Goal: Find specific fact: Find specific fact

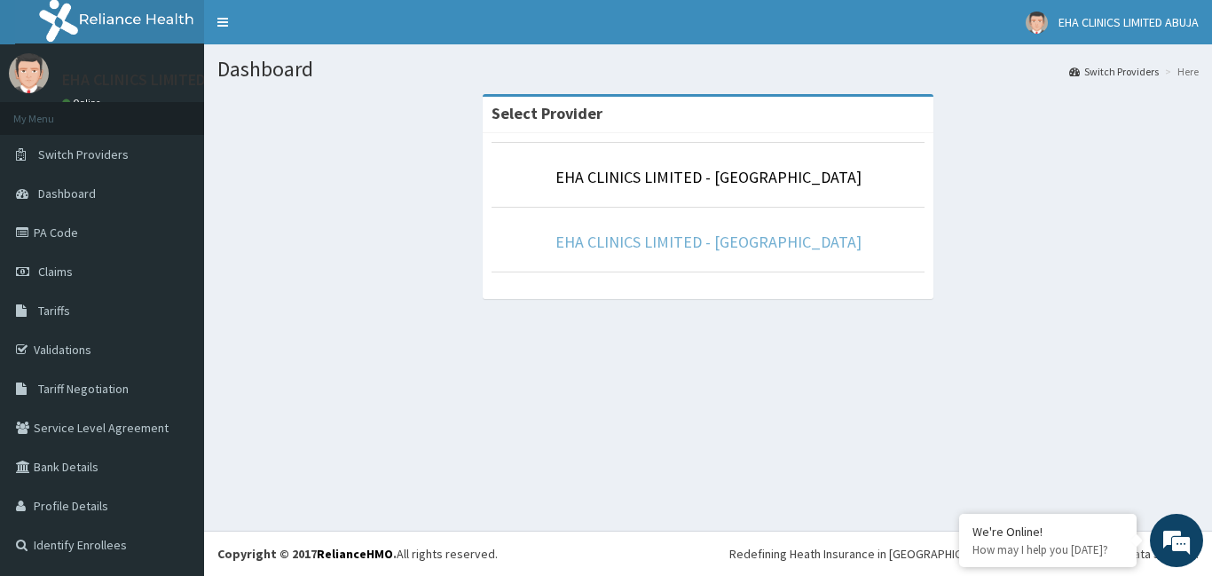
click at [723, 246] on link "EHA CLINICS LIMITED - [GEOGRAPHIC_DATA]" at bounding box center [709, 242] width 306 height 20
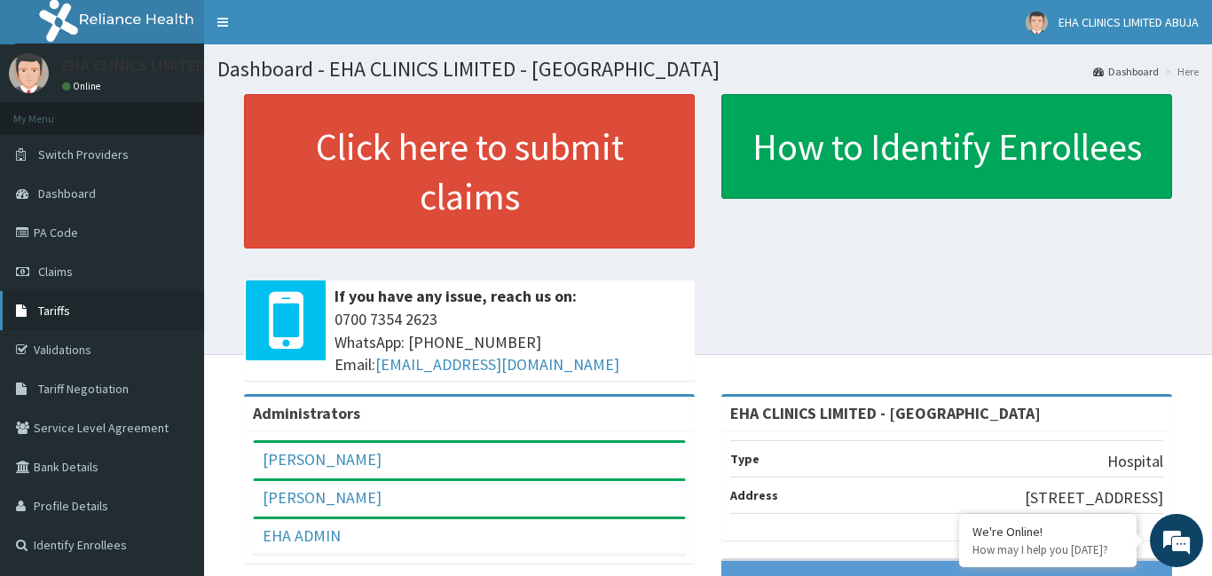
click at [78, 311] on link "Tariffs" at bounding box center [102, 310] width 204 height 39
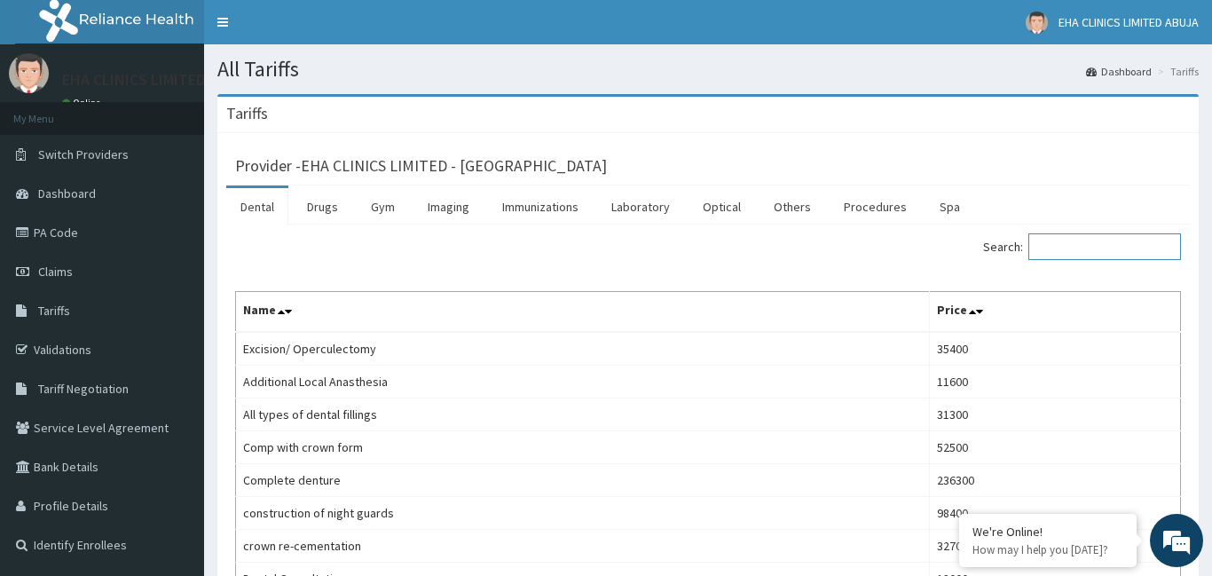
click at [1082, 248] on input "Search:" at bounding box center [1105, 246] width 153 height 27
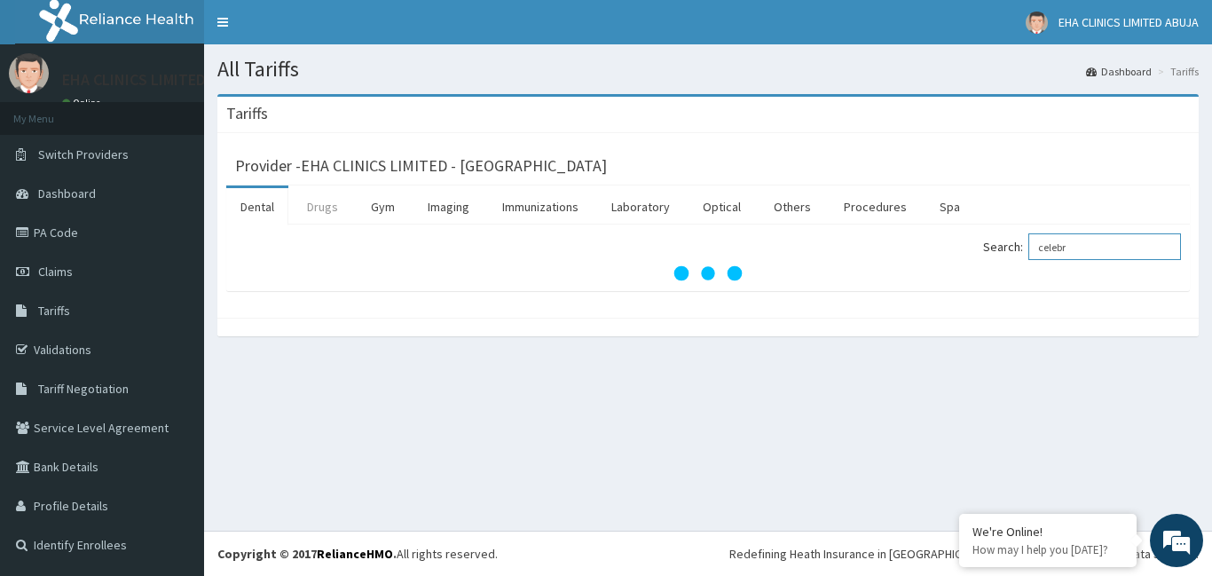
type input "celebr"
click at [335, 209] on link "Drugs" at bounding box center [322, 206] width 59 height 37
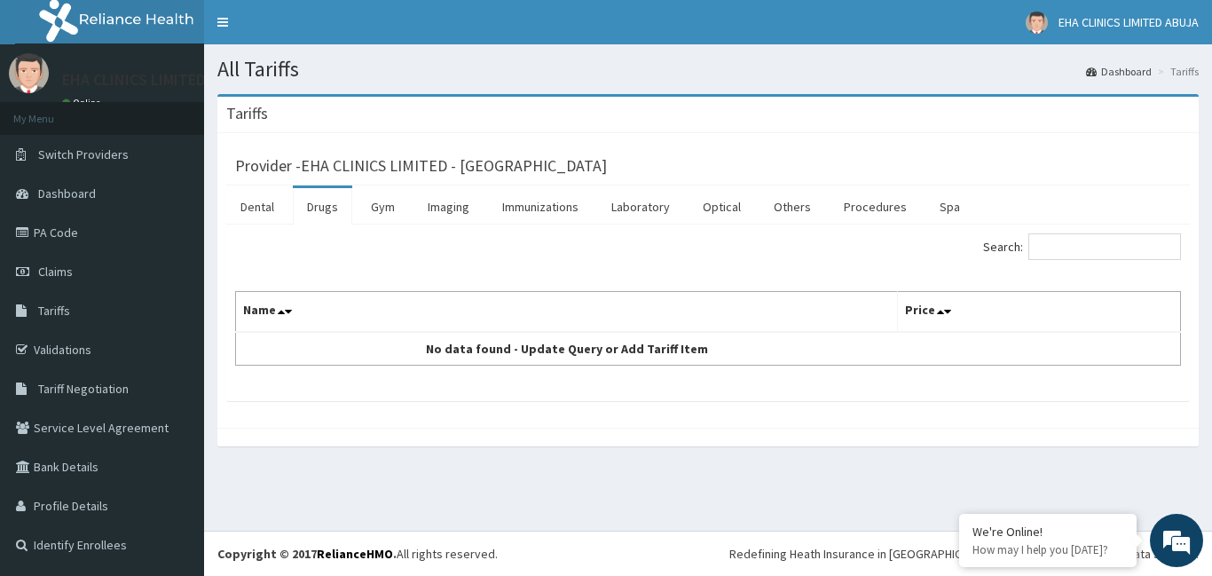
click at [326, 205] on link "Drugs" at bounding box center [322, 206] width 59 height 37
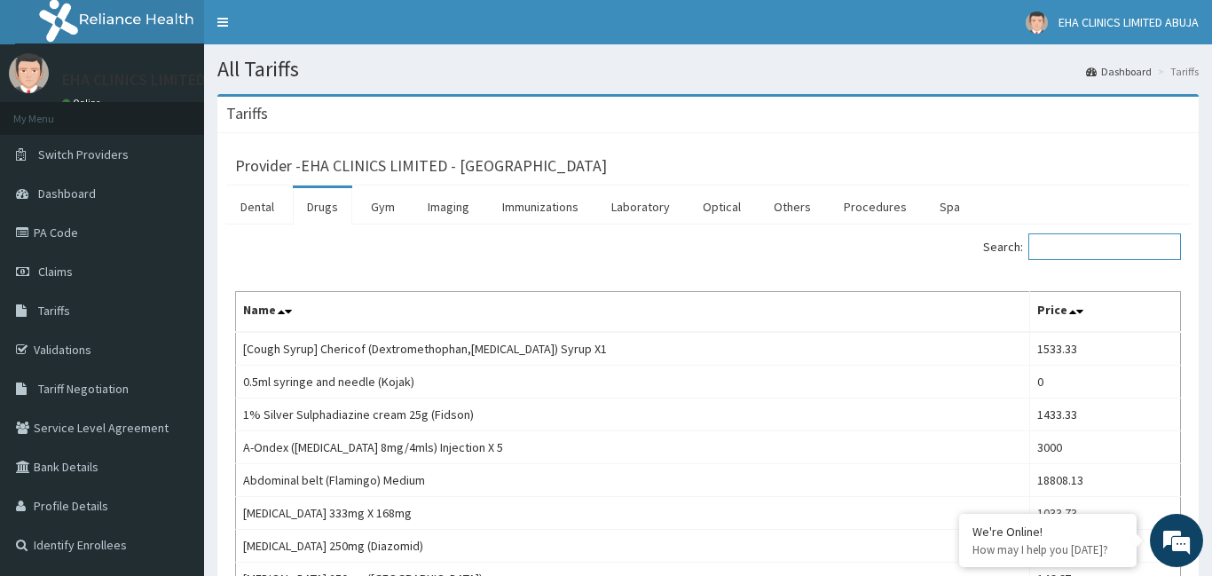
click at [1076, 253] on input "Search:" at bounding box center [1105, 246] width 153 height 27
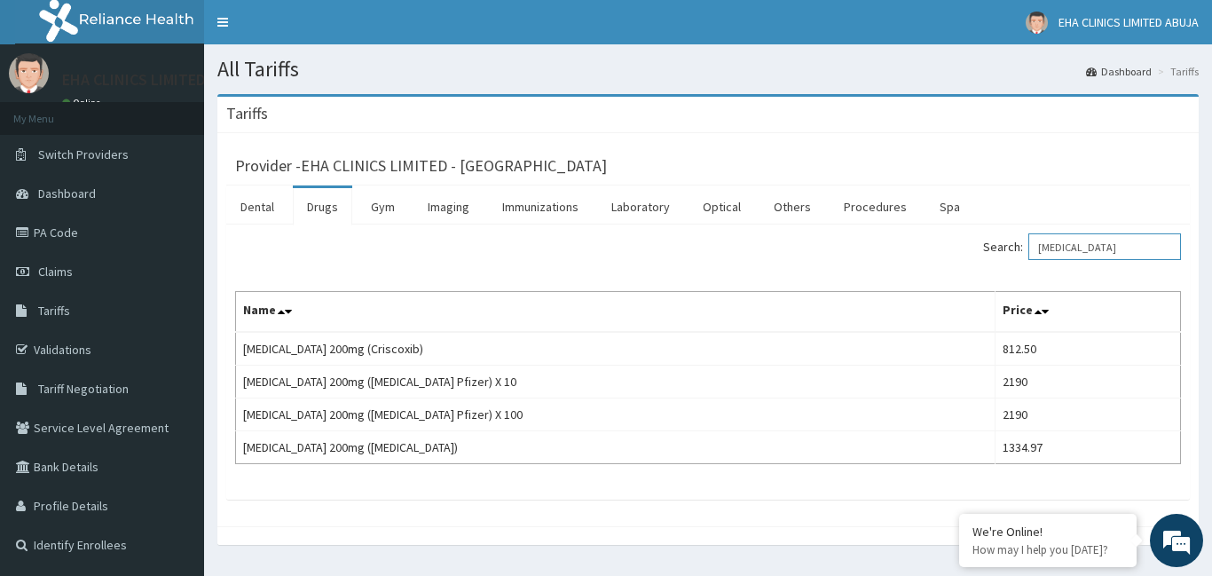
type input "[MEDICAL_DATA]"
